Goal: Task Accomplishment & Management: Use online tool/utility

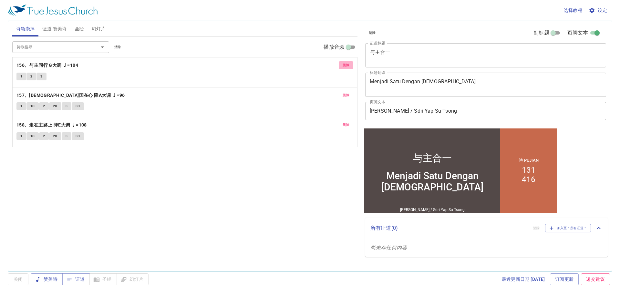
click at [344, 63] on span "删除" at bounding box center [345, 65] width 7 height 6
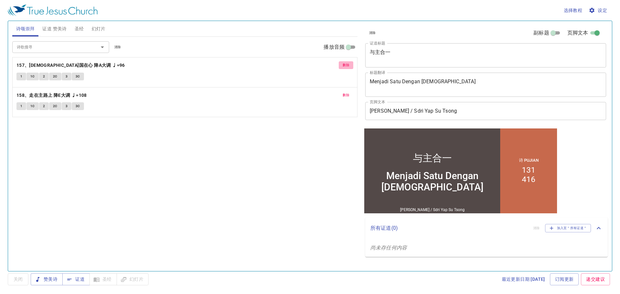
click at [347, 64] on span "删除" at bounding box center [345, 65] width 7 height 6
click at [346, 65] on span "删除" at bounding box center [345, 65] width 7 height 6
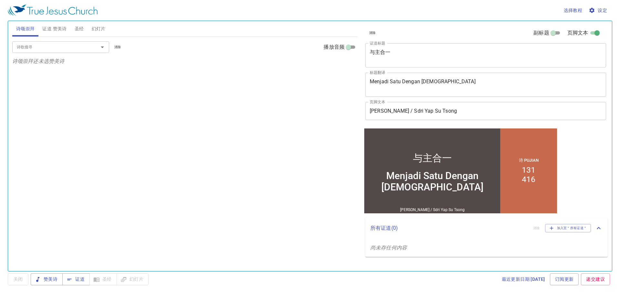
click at [85, 45] on input "诗歌搜寻" at bounding box center [51, 46] width 74 height 7
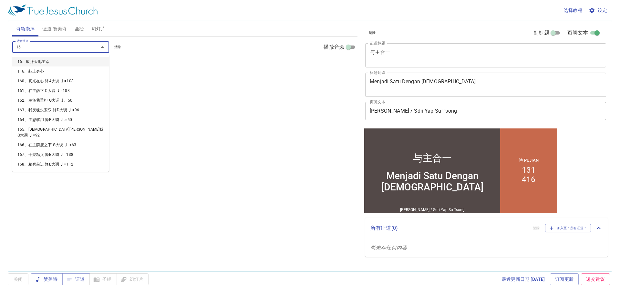
type input "163"
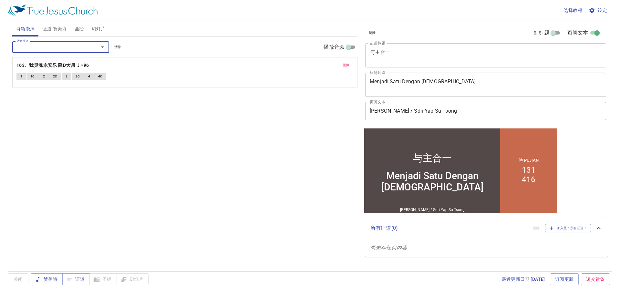
click at [350, 66] on button "删除" at bounding box center [345, 65] width 15 height 8
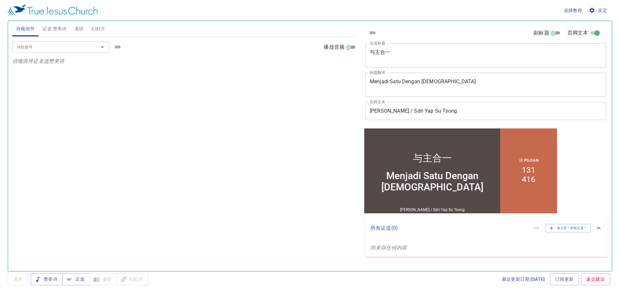
click at [67, 46] on input "诗歌搜寻" at bounding box center [51, 46] width 74 height 7
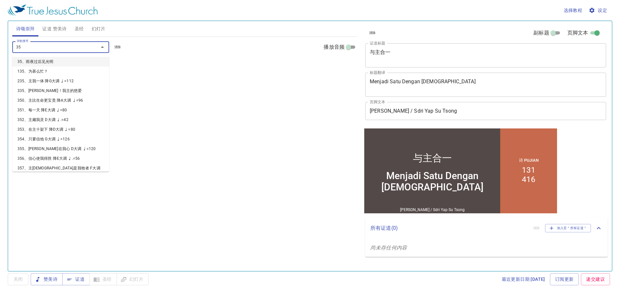
type input "353"
type input "163"
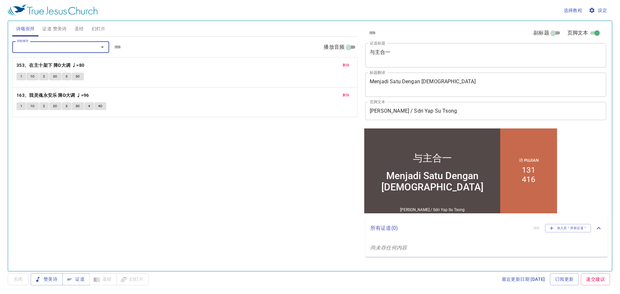
click at [347, 63] on span "删除" at bounding box center [345, 65] width 7 height 6
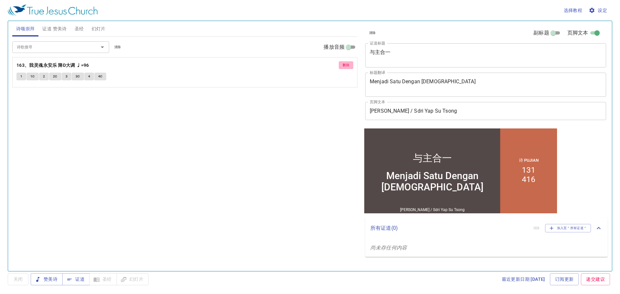
click at [347, 63] on span "删除" at bounding box center [345, 65] width 7 height 6
click at [79, 46] on input "诗歌搜寻" at bounding box center [51, 46] width 74 height 7
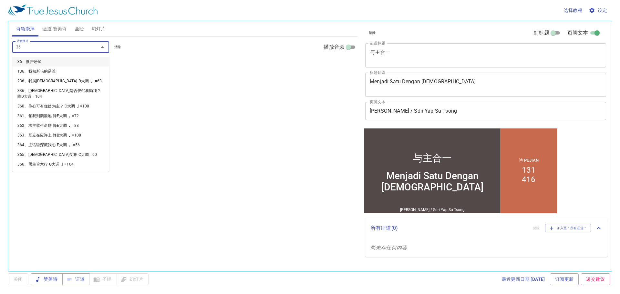
type input "363"
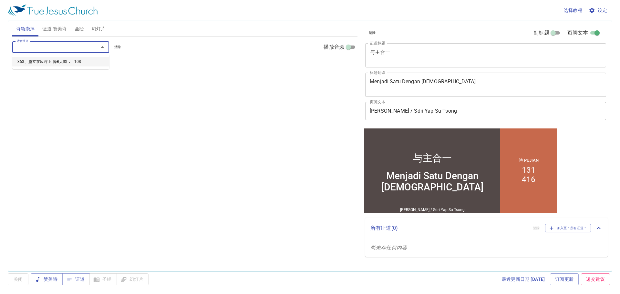
type input "."
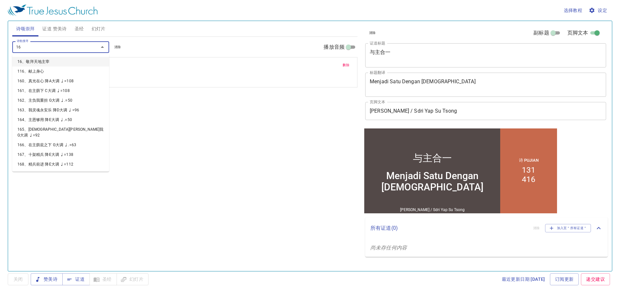
type input "163"
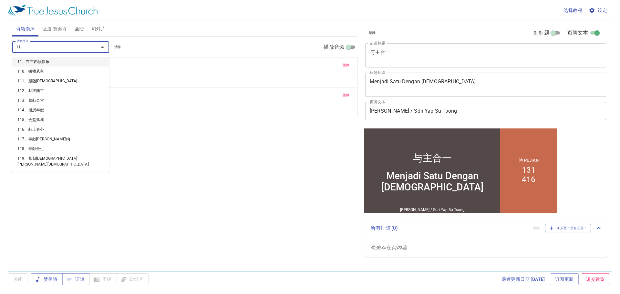
type input "119"
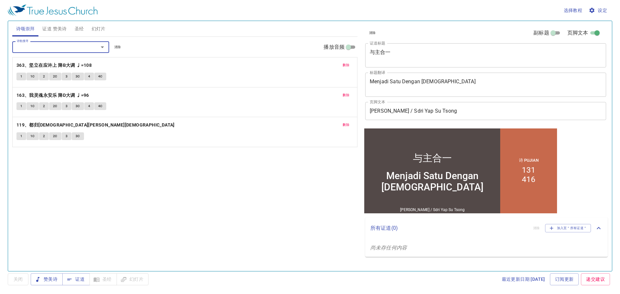
click at [51, 27] on span "证道 赞美诗" at bounding box center [54, 29] width 24 height 8
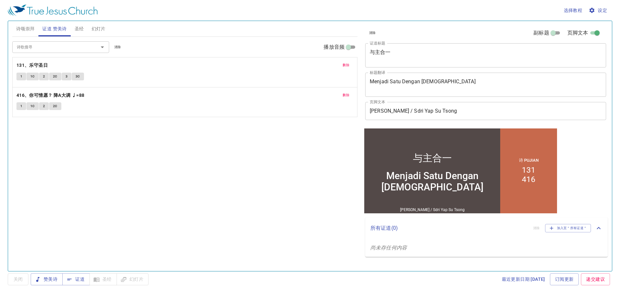
click at [64, 48] on input "诗歌搜寻" at bounding box center [51, 46] width 74 height 7
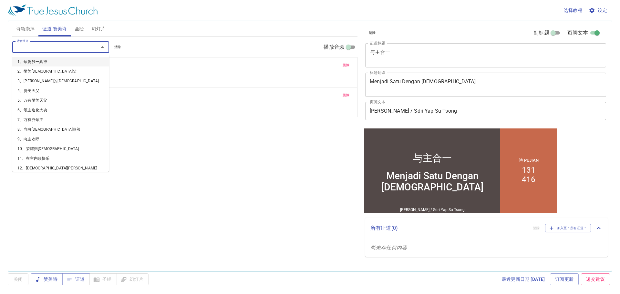
click at [346, 65] on span "删除" at bounding box center [345, 65] width 7 height 6
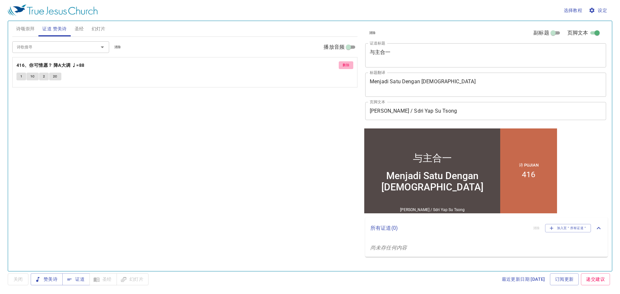
click at [346, 65] on span "删除" at bounding box center [345, 65] width 7 height 6
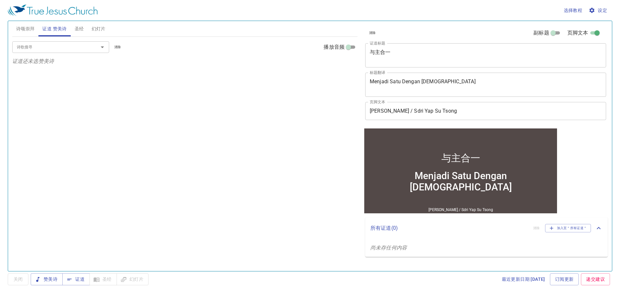
click at [54, 48] on input "诗歌搜寻" at bounding box center [51, 46] width 74 height 7
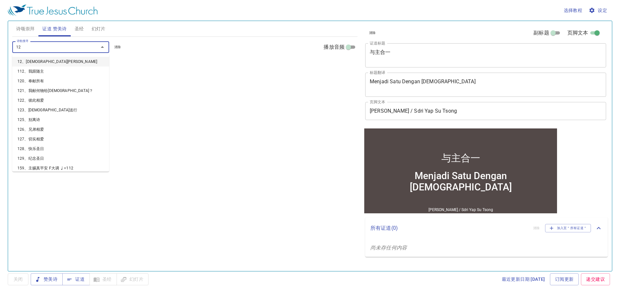
type input "124"
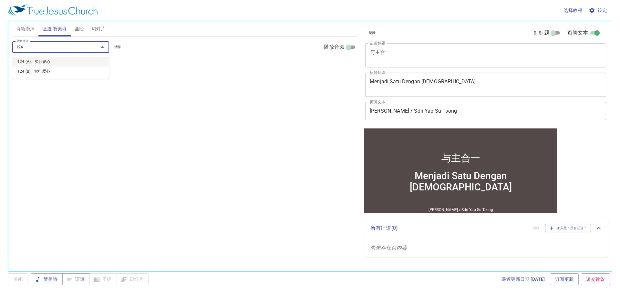
click at [57, 60] on li "124 (A)、实行爱心" at bounding box center [60, 62] width 97 height 10
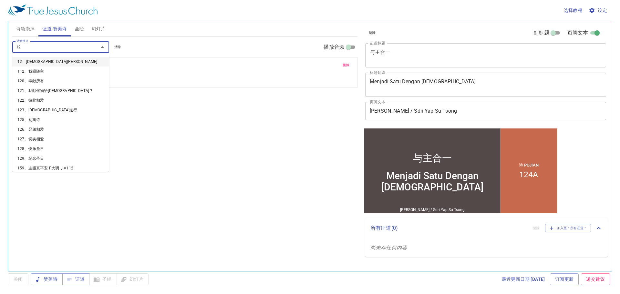
type input "126"
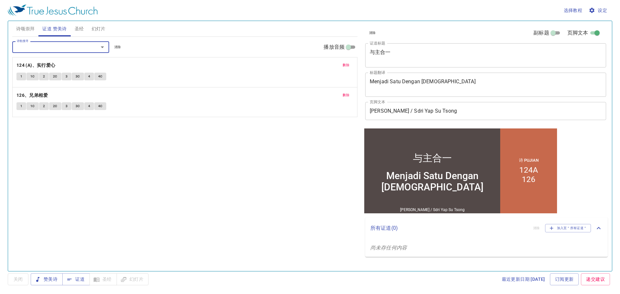
click at [79, 29] on span "圣经" at bounding box center [79, 29] width 9 height 8
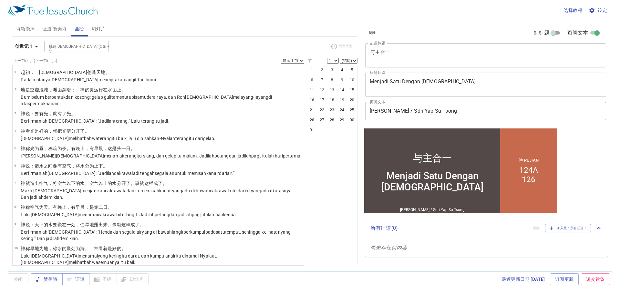
click at [60, 27] on span "证道 赞美诗" at bounding box center [54, 29] width 24 height 8
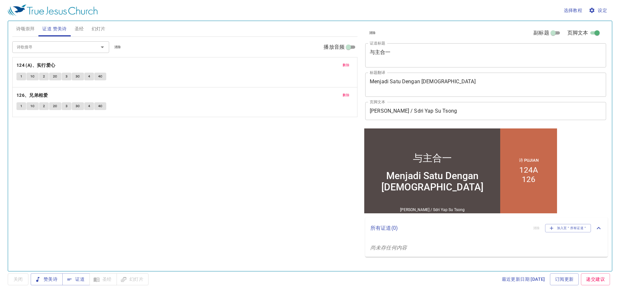
click at [425, 58] on textarea "与主合一" at bounding box center [485, 55] width 232 height 12
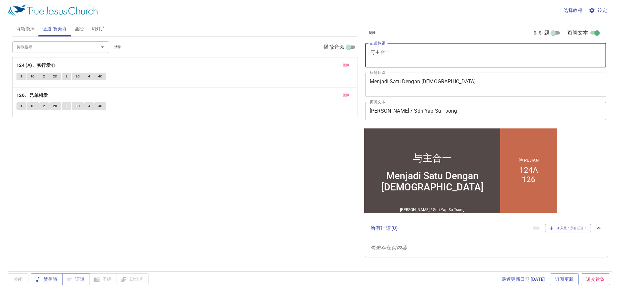
drag, startPoint x: 425, startPoint y: 58, endPoint x: 369, endPoint y: 63, distance: 56.6
click at [369, 63] on div "与主合一 x 证道标题" at bounding box center [485, 55] width 241 height 24
type textarea "活在爱中"
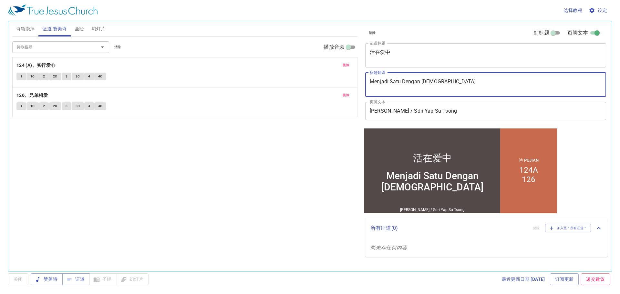
drag, startPoint x: 448, startPoint y: 83, endPoint x: 360, endPoint y: 85, distance: 87.8
click at [360, 85] on div "清除 副标题 页脚文本 证道标题 活在爱中 x 证道标题 标题翻译 Menjadi Satu Dengan Tuhan x 标题翻译 副标题 x 副标题 副标…" at bounding box center [485, 143] width 250 height 250
type textarea "M"
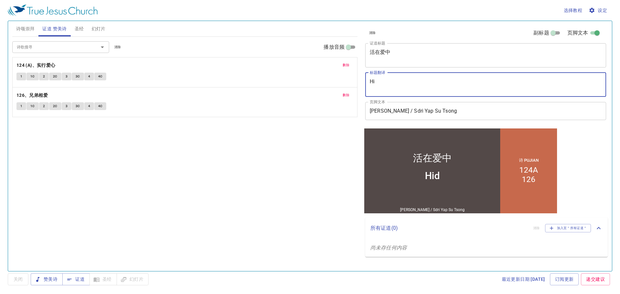
type textarea "H"
type textarea "Hidup Dalam Kasih"
click at [323, 195] on div "诗歌搜寻 诗歌搜寻 清除 播放音频 删除 124 (A)、实行爱心 1 1C 2 2C 3 3C 4 4C 删除 126、兄弟相爱 1 1C 2 2C 3 3…" at bounding box center [184, 151] width 345 height 229
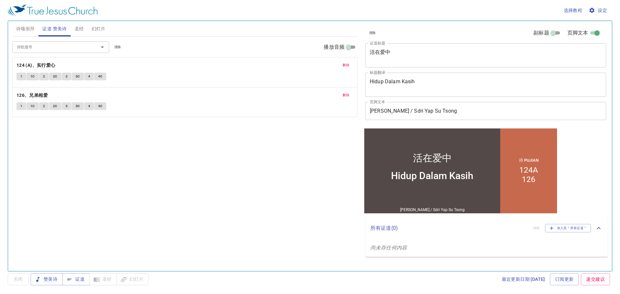
click at [168, 140] on div "诗歌搜寻 诗歌搜寻 清除 播放音频 删除 124 (A)、实行爱心 1 1C 2 2C 3 3C 4 4C 删除 126、兄弟相爱 1 1C 2 2C 3 3…" at bounding box center [184, 151] width 345 height 229
click at [19, 29] on span "诗颂崇拜" at bounding box center [25, 29] width 19 height 8
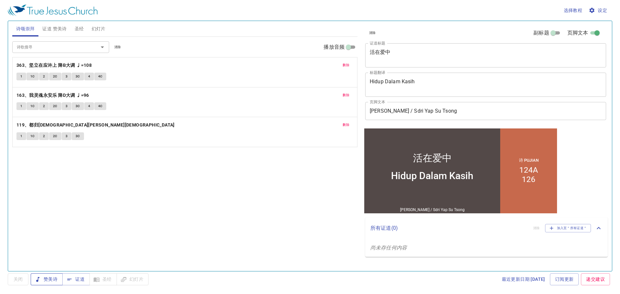
click at [43, 277] on span "赞美诗" at bounding box center [47, 279] width 22 height 8
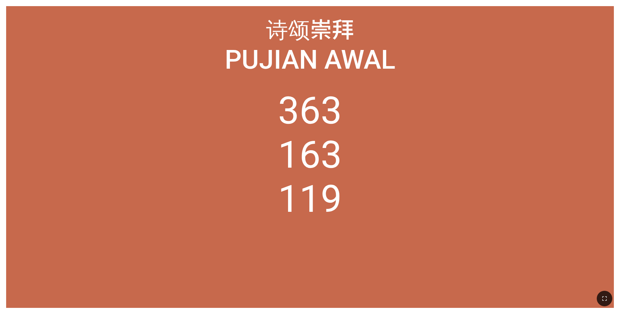
click at [258, 206] on icon "button" at bounding box center [604, 299] width 8 height 8
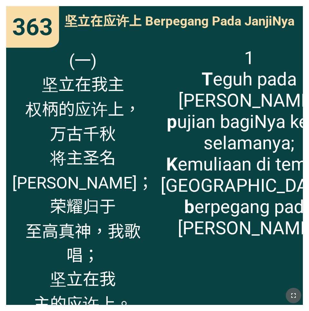
click at [258, 206] on button "button" at bounding box center [293, 295] width 15 height 15
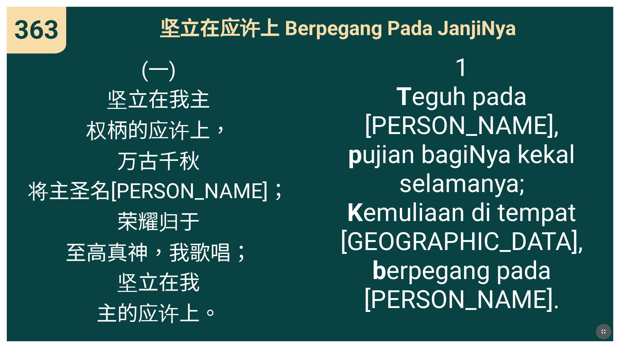
click at [258, 206] on icon "button" at bounding box center [603, 332] width 8 height 8
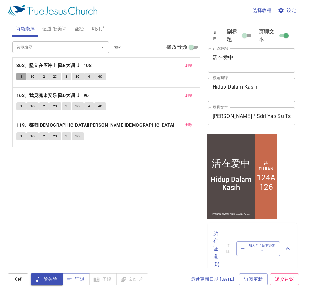
click at [21, 76] on span "1" at bounding box center [21, 77] width 2 height 6
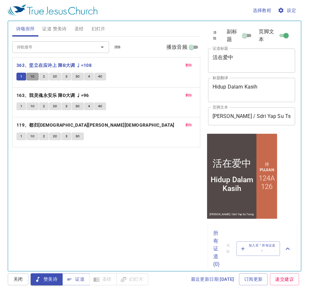
click at [34, 78] on span "1C" at bounding box center [32, 77] width 5 height 6
click at [42, 78] on button "2" at bounding box center [44, 77] width 10 height 8
click at [51, 78] on button "2C" at bounding box center [55, 77] width 12 height 8
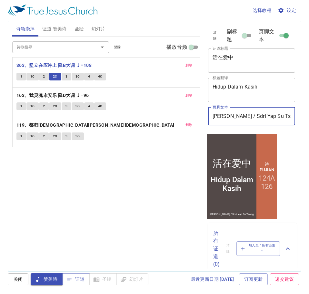
drag, startPoint x: 252, startPoint y: 115, endPoint x: 210, endPoint y: 115, distance: 41.3
click at [210, 115] on input "Sdra Gilbert Chin / Sdri Yap Su Tsong" at bounding box center [251, 116] width 87 height 18
type input "Pnt Matias / Sdri Yap Su Tsong"
click at [152, 208] on div "诗歌搜寻 诗歌搜寻 清除 播放音频 删除 363、坚立在应许上 降B大调 ♩=108 1 1C 2 2C 3 3C 4 4C 删除 163、我灵魂永安乐 降D…" at bounding box center [106, 151] width 188 height 228
click at [66, 78] on span "3" at bounding box center [67, 77] width 2 height 6
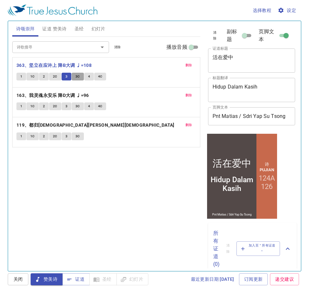
click at [73, 76] on button "3C" at bounding box center [78, 77] width 12 height 8
click at [86, 77] on button "4" at bounding box center [89, 77] width 10 height 8
click at [99, 77] on span "4C" at bounding box center [100, 77] width 5 height 6
click at [23, 107] on button "1" at bounding box center [21, 106] width 10 height 8
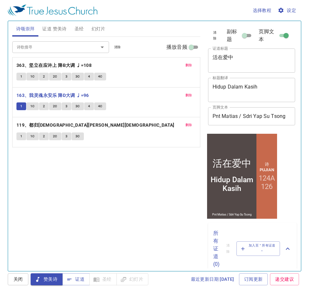
click at [34, 106] on span "1C" at bounding box center [32, 106] width 5 height 6
click at [41, 106] on button "2" at bounding box center [44, 106] width 10 height 8
click at [55, 108] on span "2C" at bounding box center [55, 106] width 5 height 6
click at [65, 107] on button "3" at bounding box center [67, 106] width 10 height 8
click at [76, 106] on span "3C" at bounding box center [78, 106] width 5 height 6
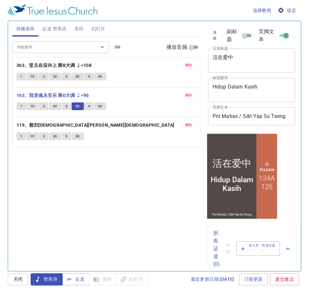
click at [90, 106] on button "4" at bounding box center [89, 106] width 10 height 8
click at [97, 107] on button "4C" at bounding box center [100, 106] width 12 height 8
click at [22, 135] on span "1" at bounding box center [21, 136] width 2 height 6
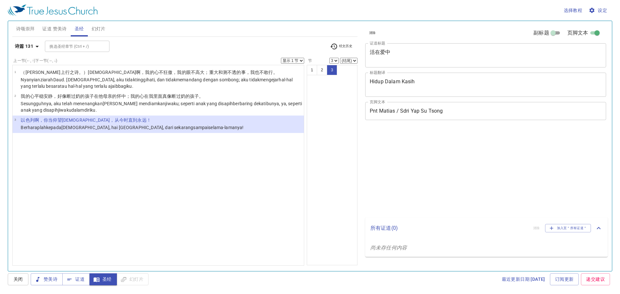
select select "3"
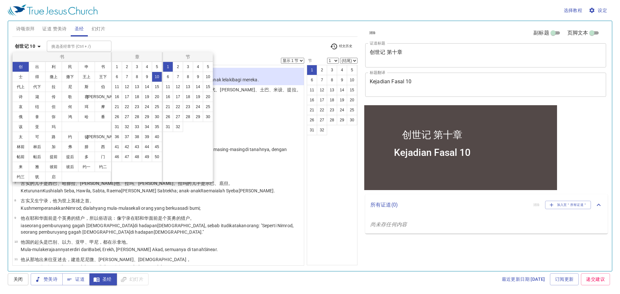
click at [38, 46] on div at bounding box center [310, 147] width 620 height 294
click at [51, 27] on div "书 创 出 利 民 申 书 士 得 撒上 撒下 王上 王下 代上 代下 拉 尼 斯 伯 诗 箴 传 歌 赛 耶 哀 结 但 何 珥 摩 俄 拿 弥 鸿 哈 番…" at bounding box center [310, 147] width 620 height 294
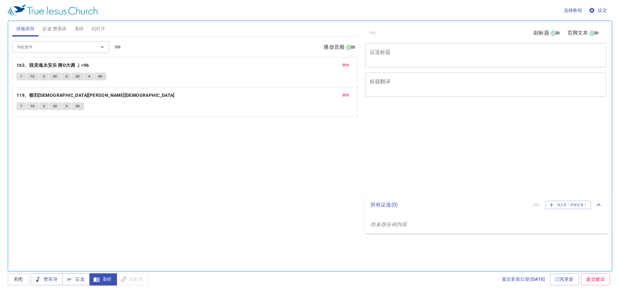
click at [345, 94] on span "删除" at bounding box center [345, 95] width 7 height 6
click at [345, 63] on span "删除" at bounding box center [345, 65] width 7 height 6
